Goal: Use online tool/utility: Utilize a website feature to perform a specific function

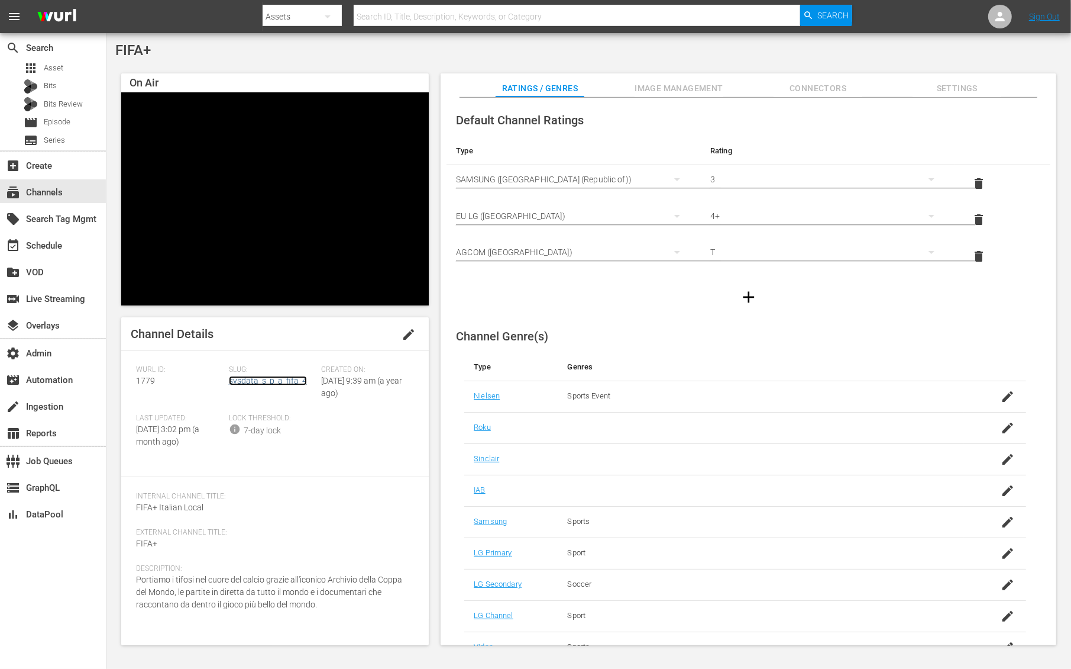
click at [282, 382] on link "sysdata_s_p_a_fifa_4" at bounding box center [268, 380] width 78 height 9
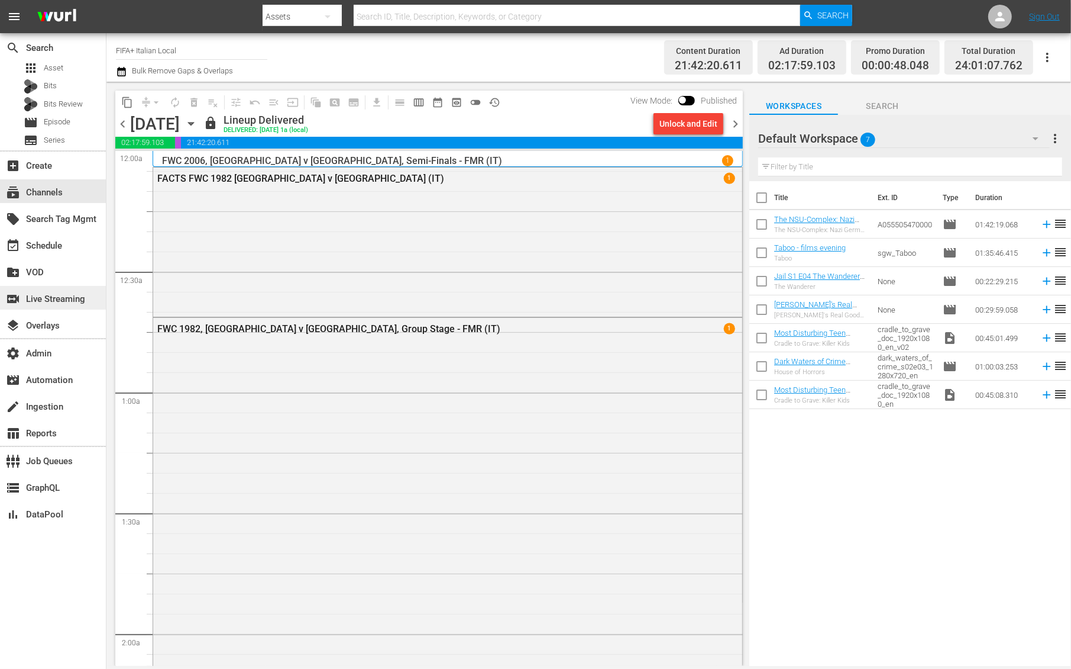
click at [64, 290] on div "switch_video Live Streaming" at bounding box center [53, 298] width 106 height 24
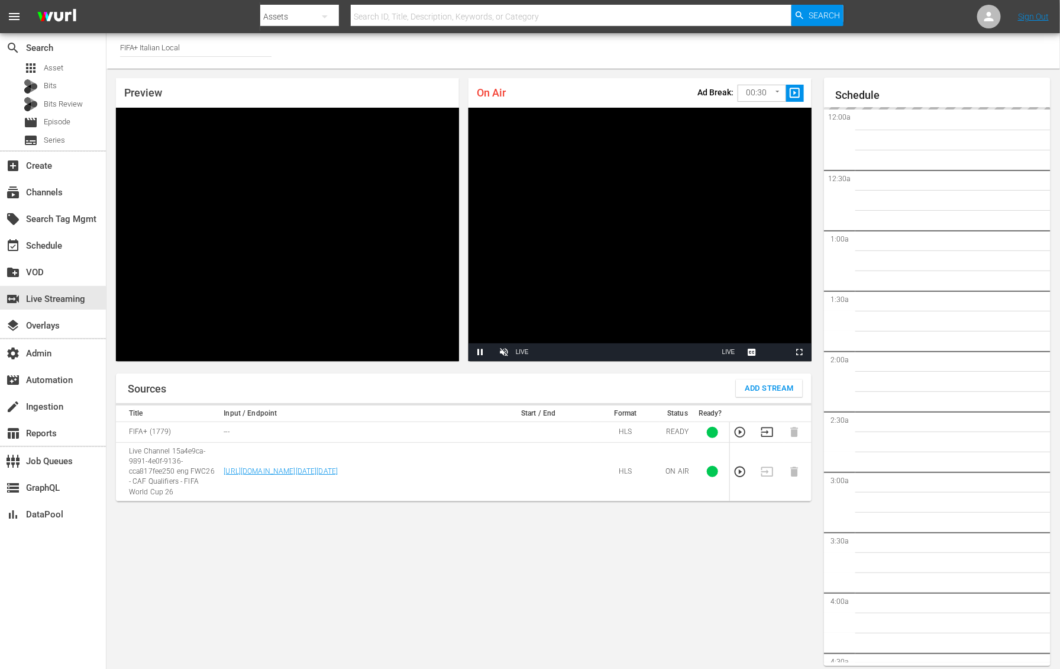
scroll to position [7, 0]
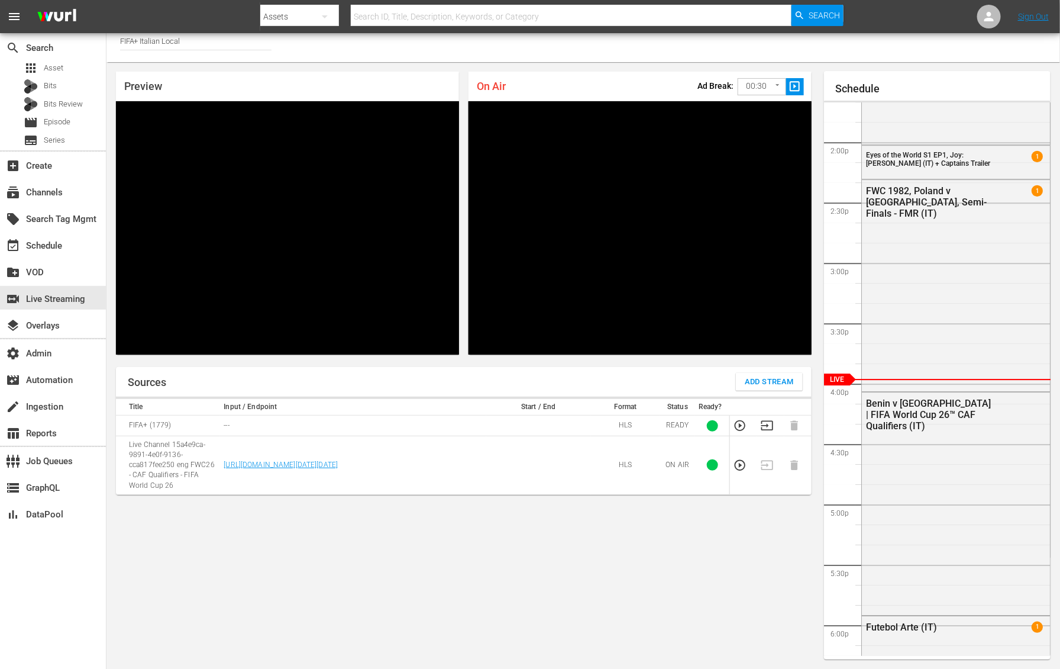
click at [525, 479] on td at bounding box center [538, 465] width 104 height 59
click at [298, 466] on link "[URL][DOMAIN_NAME][DATE][DATE]" at bounding box center [281, 464] width 114 height 8
click at [1032, 192] on span "1" at bounding box center [1037, 190] width 11 height 11
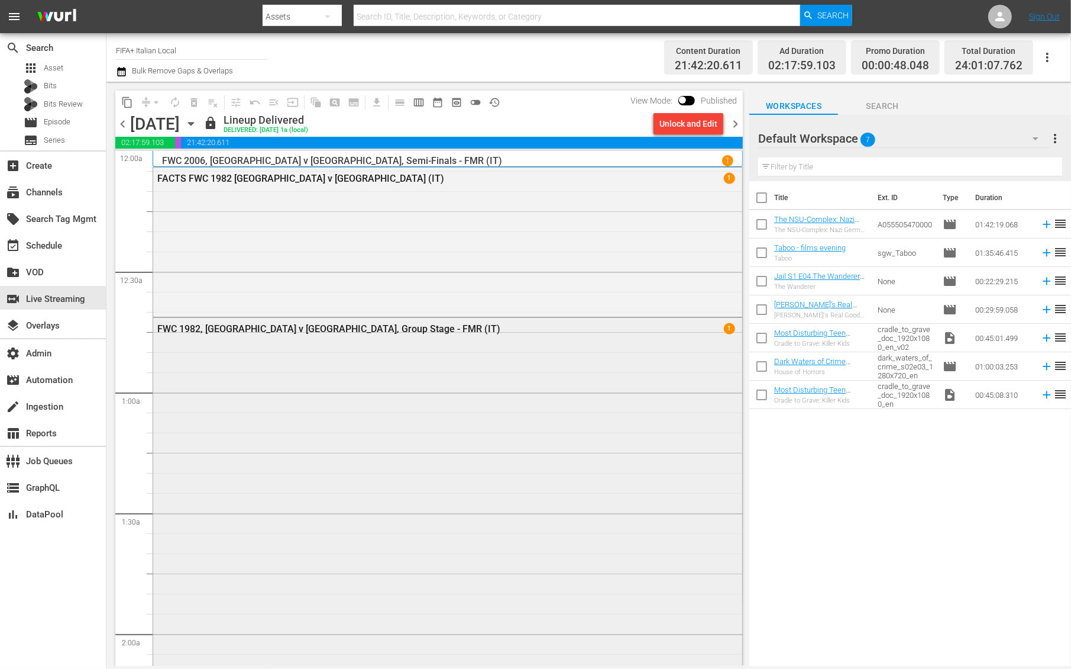
click at [695, 371] on div "FWC 1982, Italy v Cameroon, Group Stage - FMR (IT) 1" at bounding box center [447, 532] width 589 height 428
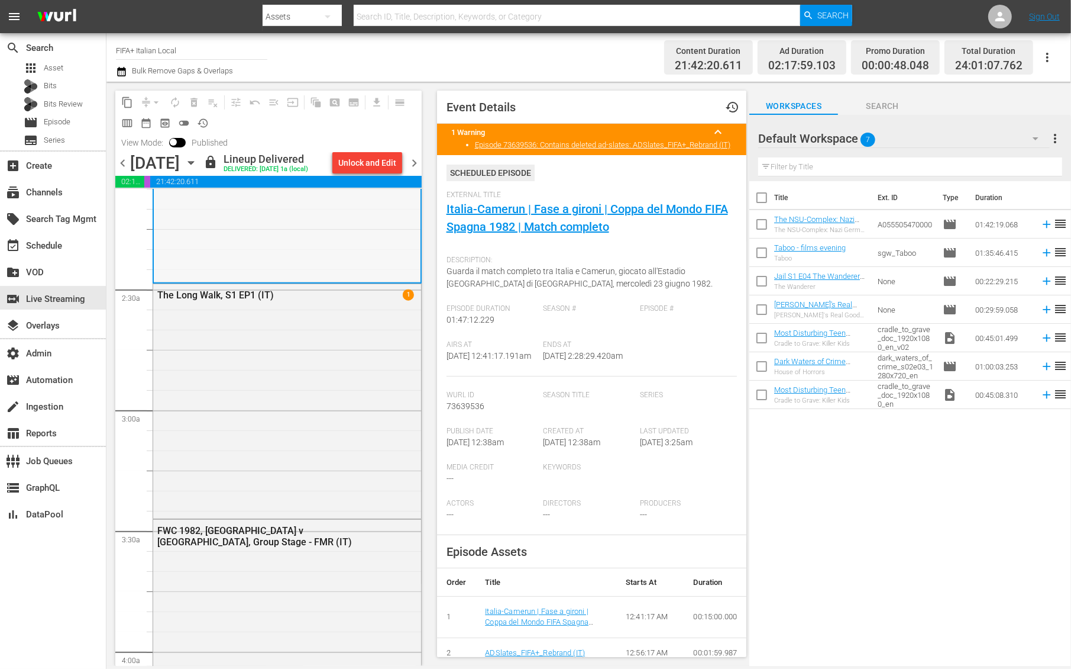
scroll to position [502, 0]
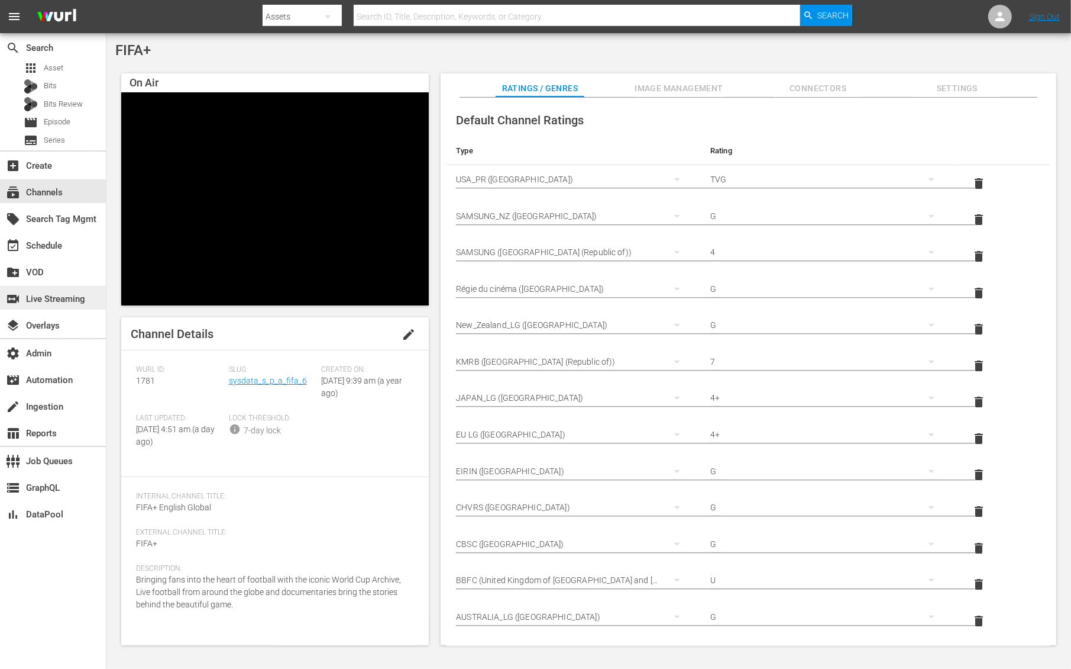
click at [47, 301] on div "switch_video Live Streaming" at bounding box center [33, 297] width 66 height 11
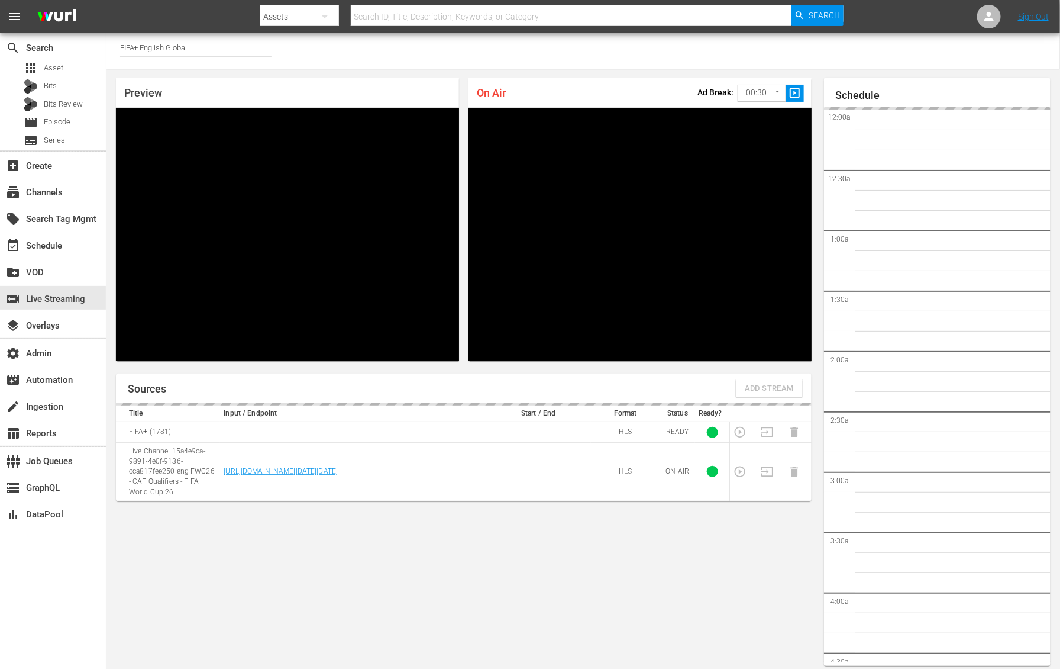
scroll to position [7, 0]
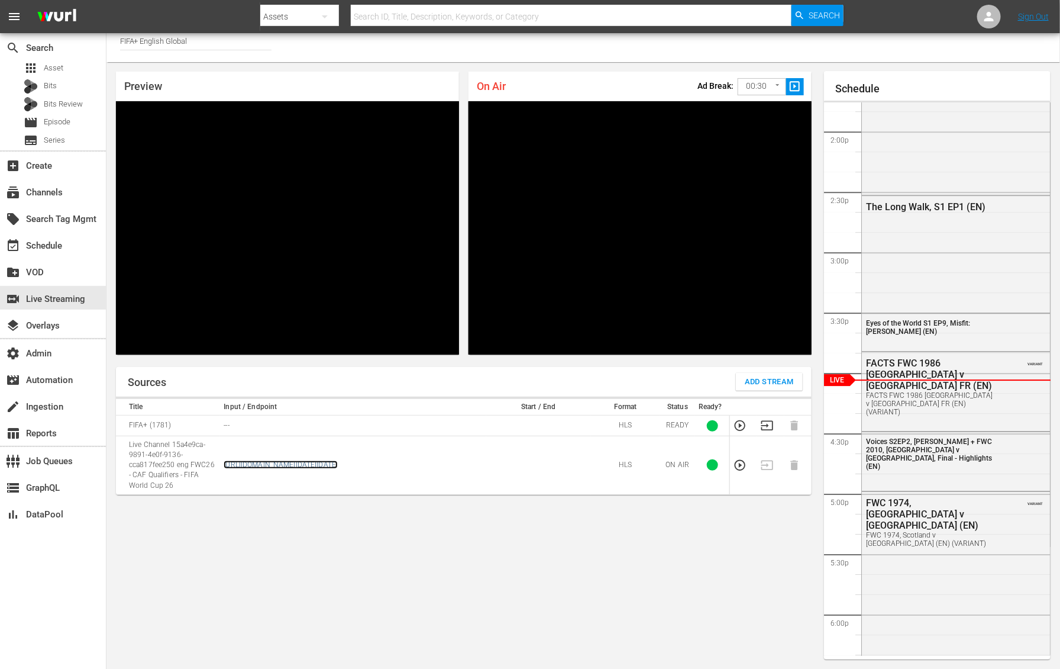
click at [280, 469] on link "[URL][DOMAIN_NAME][DATE][DATE]" at bounding box center [281, 464] width 114 height 8
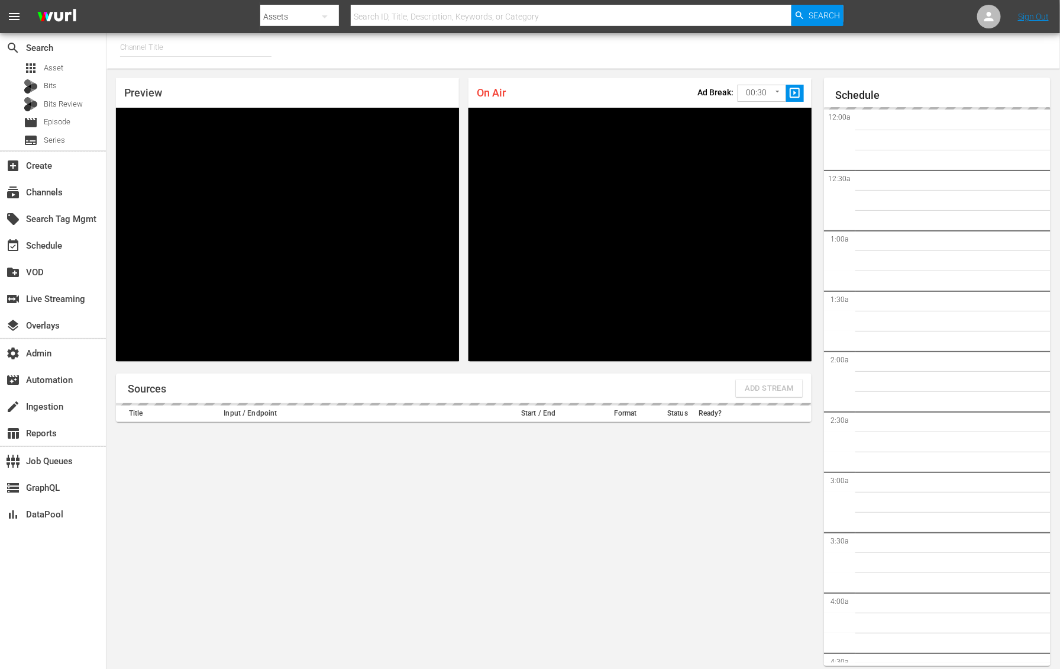
type input "FIFA+ English Global (1781)"
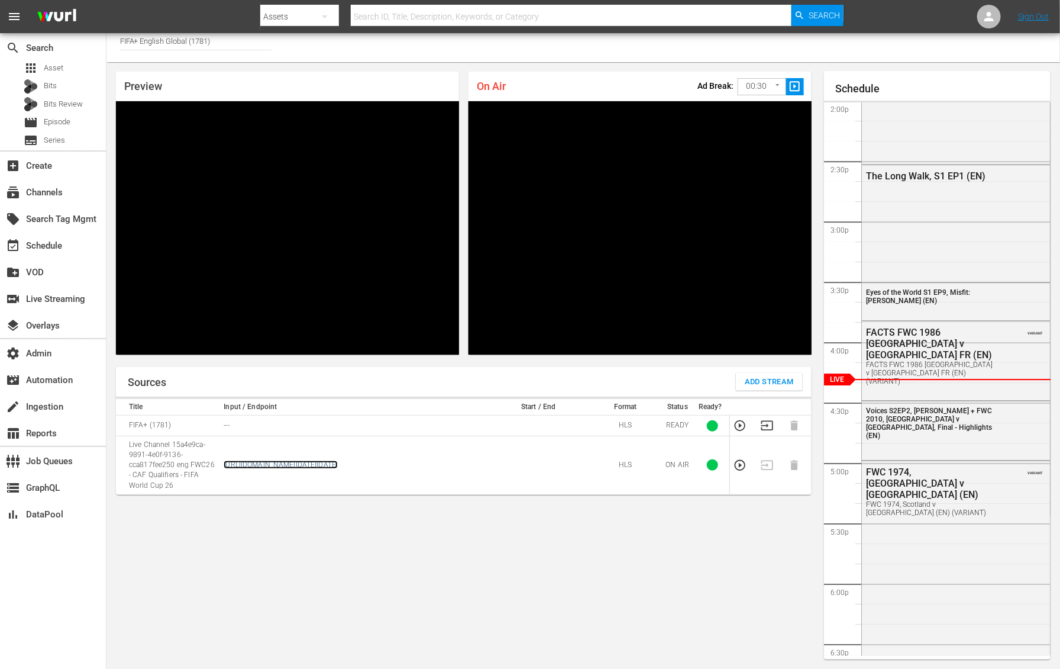
click at [266, 460] on link "[URL][DOMAIN_NAME][DATE][DATE]" at bounding box center [281, 464] width 114 height 8
